Goal: Task Accomplishment & Management: Manage account settings

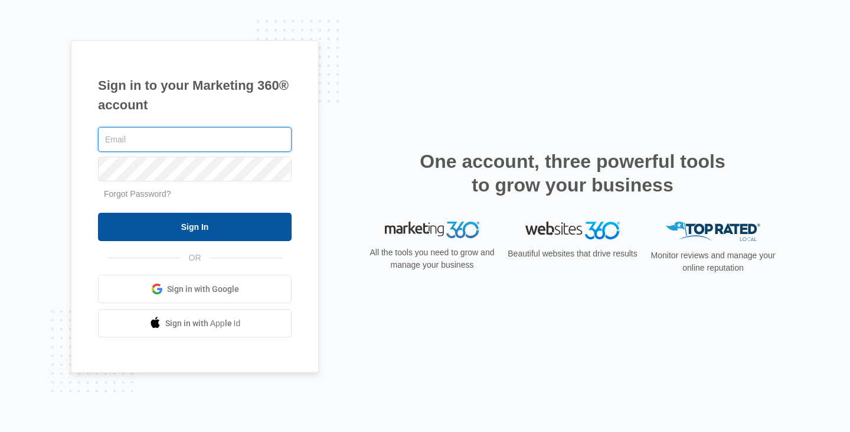
type input "riversidebroker@ajicorporate.com"
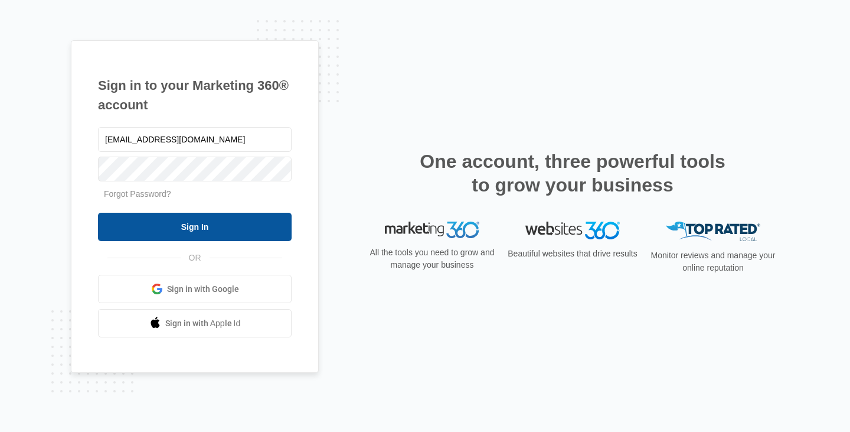
click at [185, 231] on input "Sign In" at bounding box center [195, 227] width 194 height 28
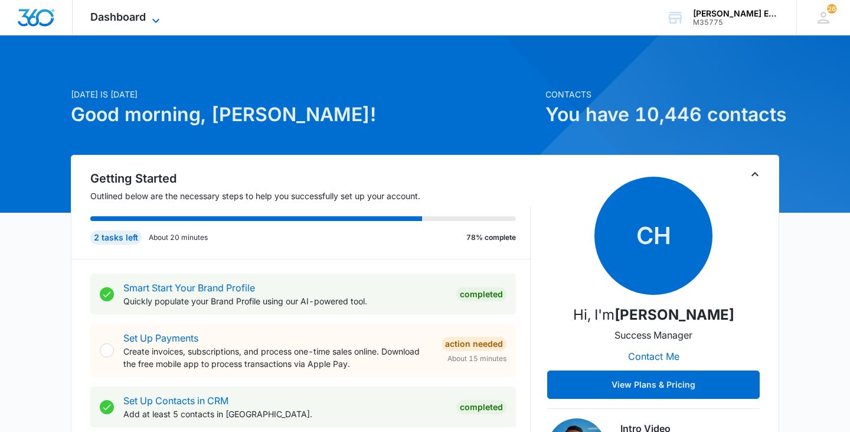
click at [138, 18] on span "Dashboard" at bounding box center [118, 17] width 56 height 12
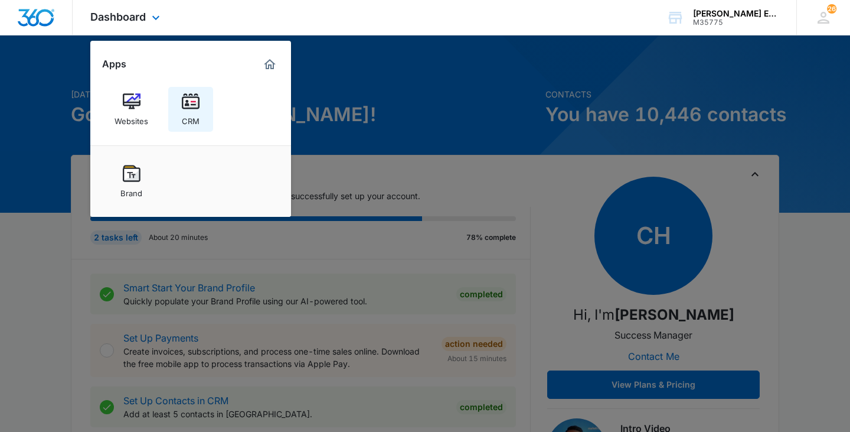
click at [189, 107] on img at bounding box center [191, 102] width 18 height 18
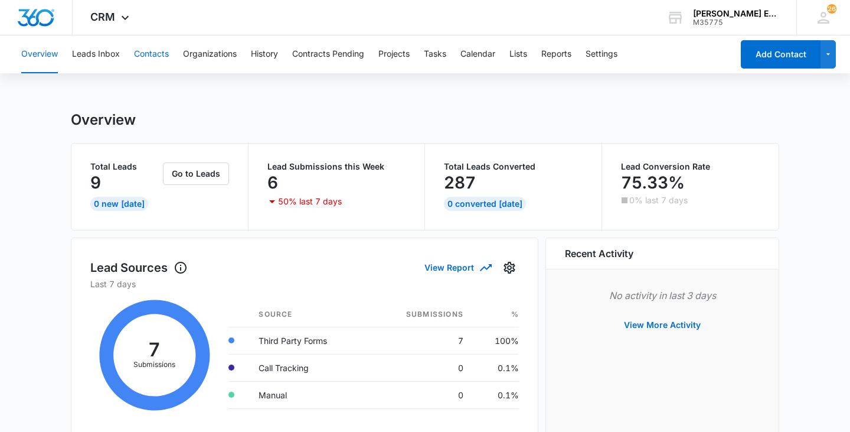
click at [147, 53] on button "Contacts" at bounding box center [151, 54] width 35 height 38
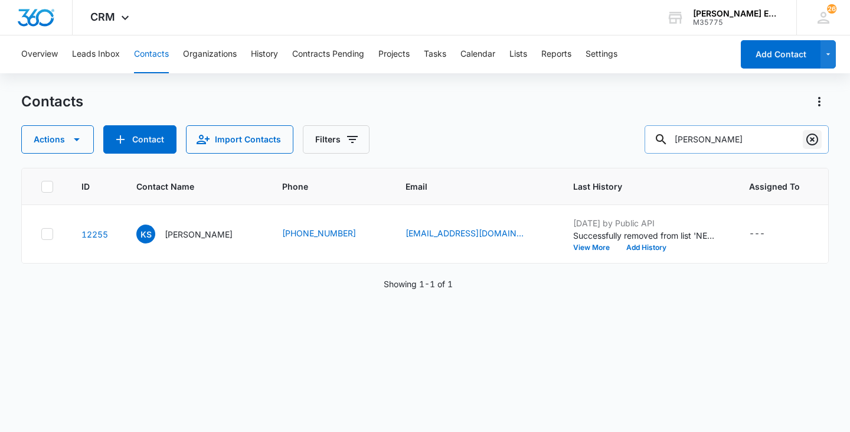
click at [813, 143] on icon "Clear" at bounding box center [813, 139] width 14 height 14
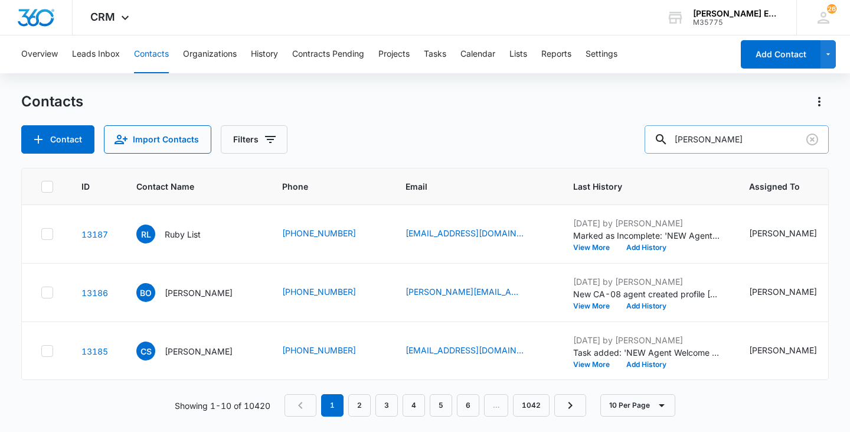
type input "[PERSON_NAME]"
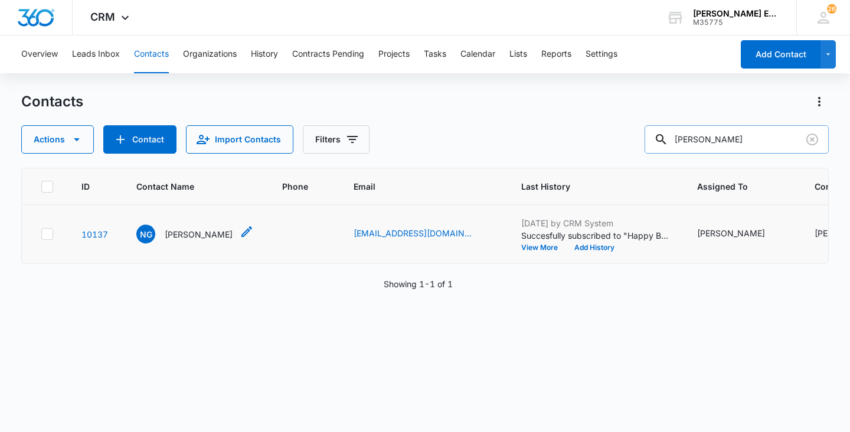
click at [184, 240] on p "[PERSON_NAME]" at bounding box center [199, 234] width 68 height 12
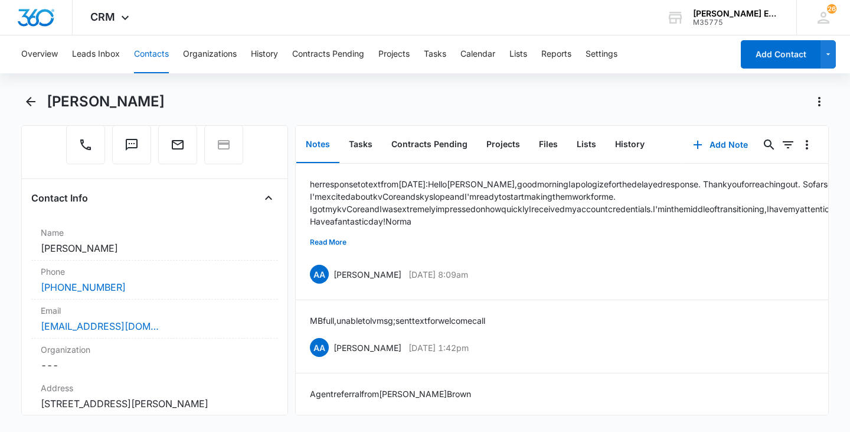
scroll to position [133, 0]
